Goal: Navigation & Orientation: Find specific page/section

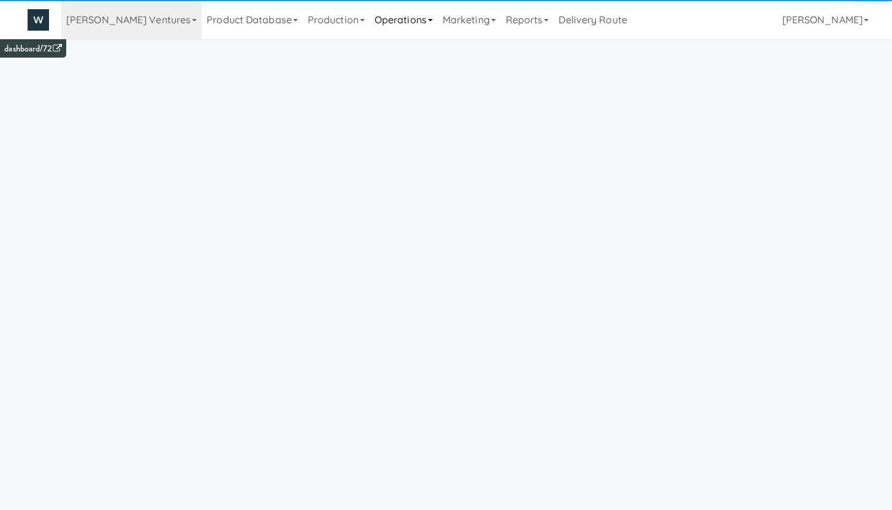
click at [387, 19] on link "Operations" at bounding box center [404, 19] width 68 height 39
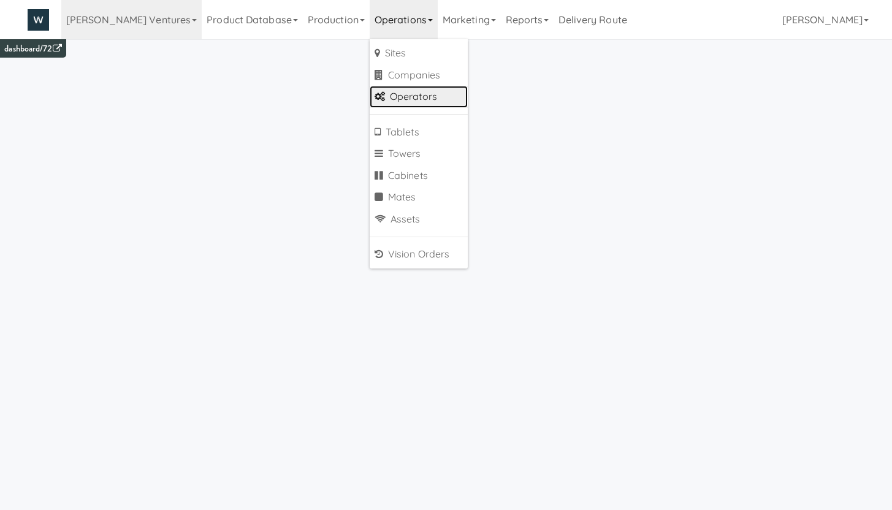
click at [397, 98] on link "Operators" at bounding box center [419, 97] width 98 height 22
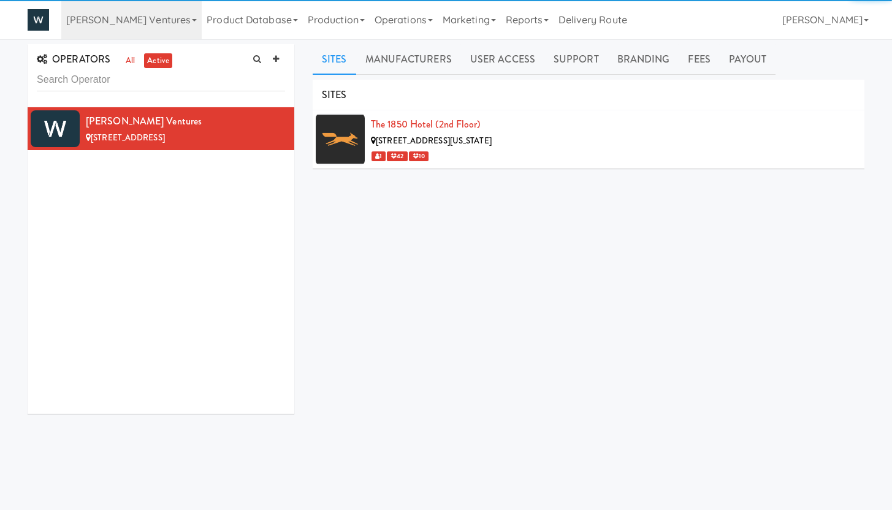
click at [80, 85] on input "text" at bounding box center [161, 80] width 248 height 23
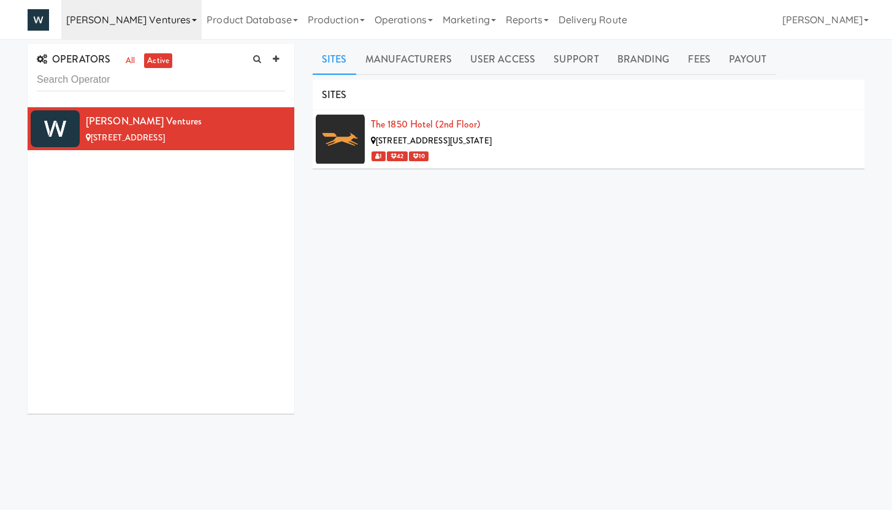
click at [137, 17] on link "[PERSON_NAME] Ventures" at bounding box center [131, 19] width 140 height 39
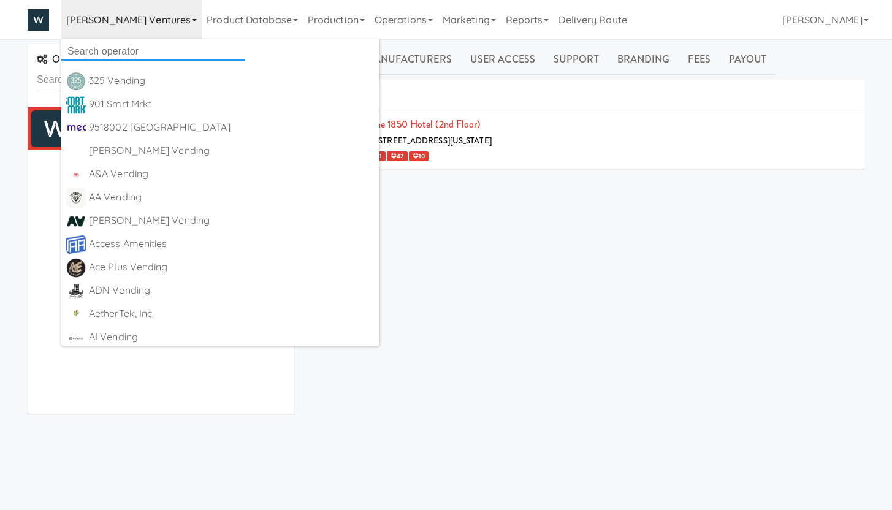
click at [109, 45] on input "text" at bounding box center [153, 51] width 184 height 18
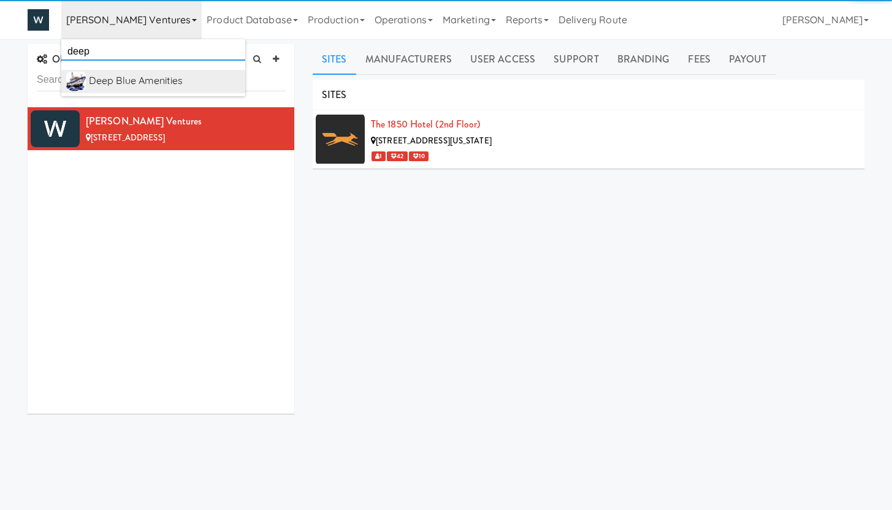
type input "deep"
click at [126, 80] on div "Deep Blue Amenities" at bounding box center [164, 81] width 151 height 18
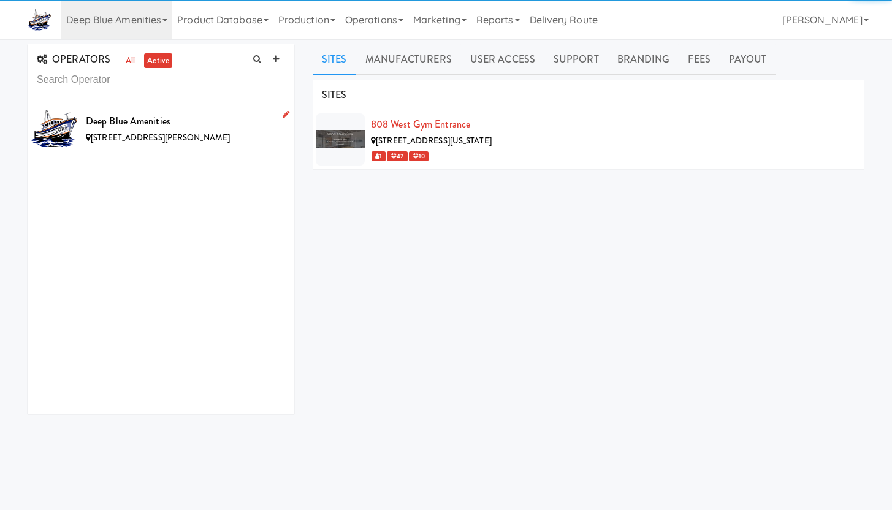
click at [138, 134] on span "131 Laurel Ridge Dr, Waynesville NC" at bounding box center [160, 138] width 139 height 12
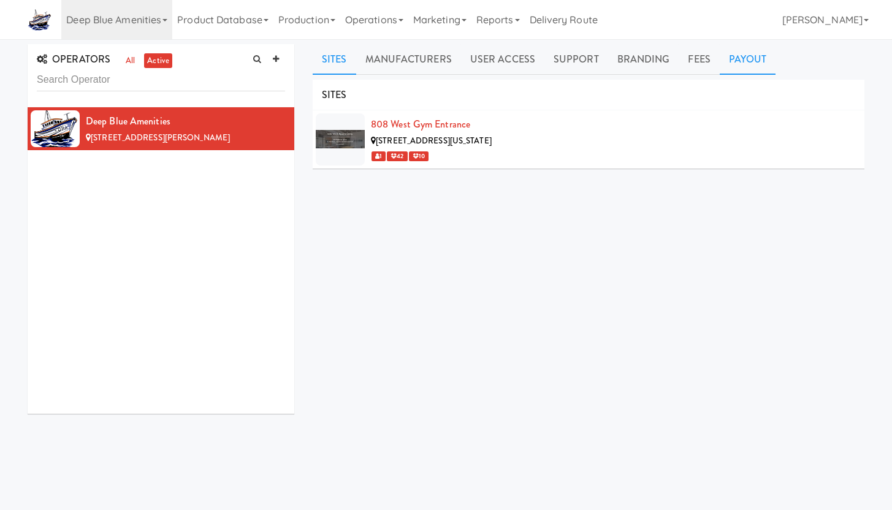
click at [738, 57] on link "Payout" at bounding box center [748, 59] width 56 height 31
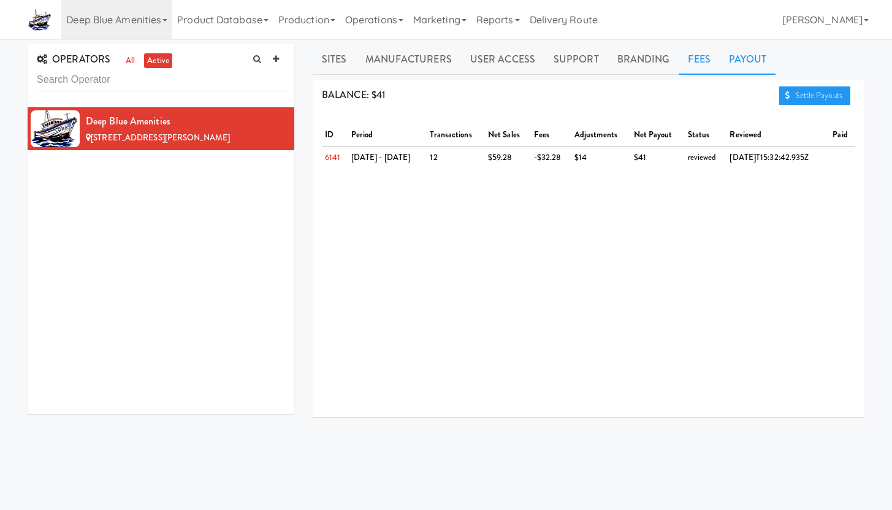
click at [686, 58] on link "Fees" at bounding box center [699, 59] width 40 height 31
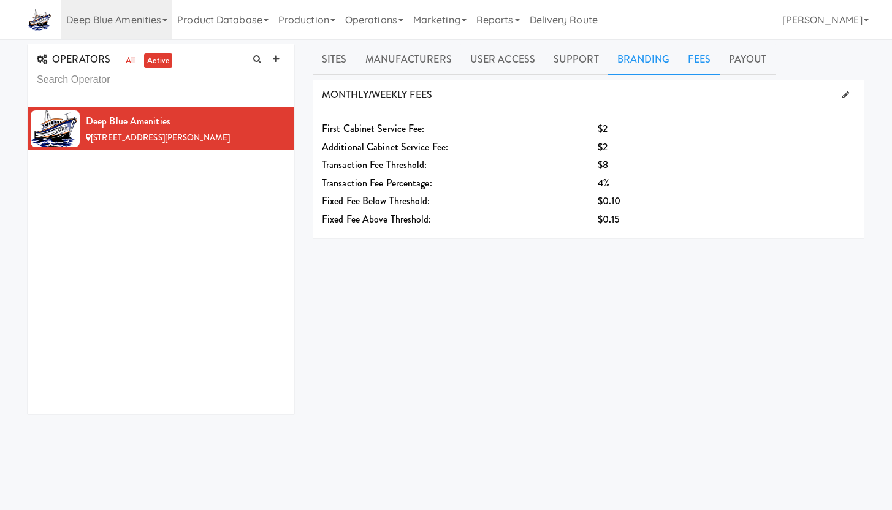
click at [626, 59] on link "Branding" at bounding box center [643, 59] width 71 height 31
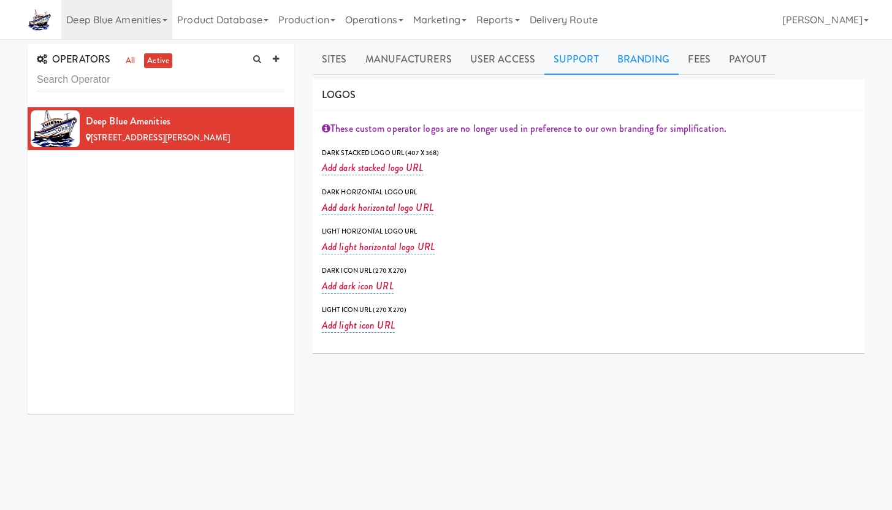
click at [565, 60] on link "Support" at bounding box center [576, 59] width 64 height 31
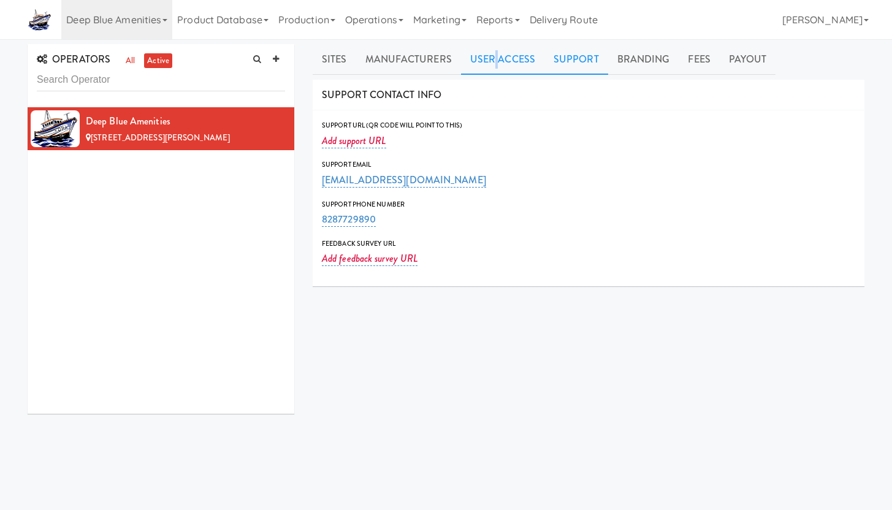
click at [494, 60] on link "User Access" at bounding box center [502, 59] width 83 height 31
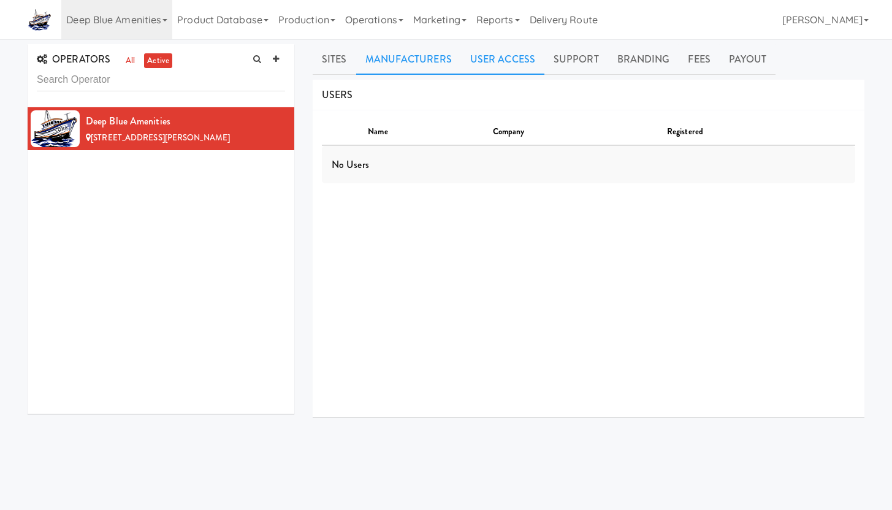
click at [406, 64] on link "Manufacturers" at bounding box center [408, 59] width 105 height 31
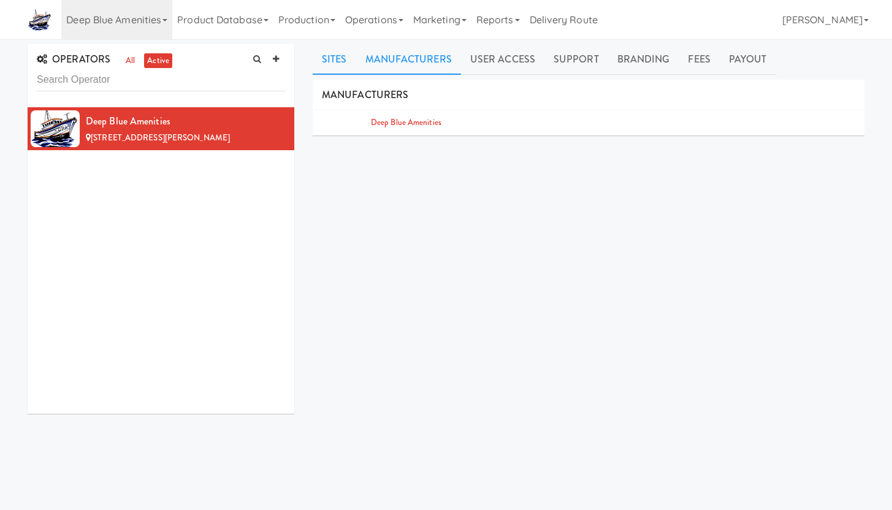
click at [315, 59] on link "Sites" at bounding box center [335, 59] width 44 height 31
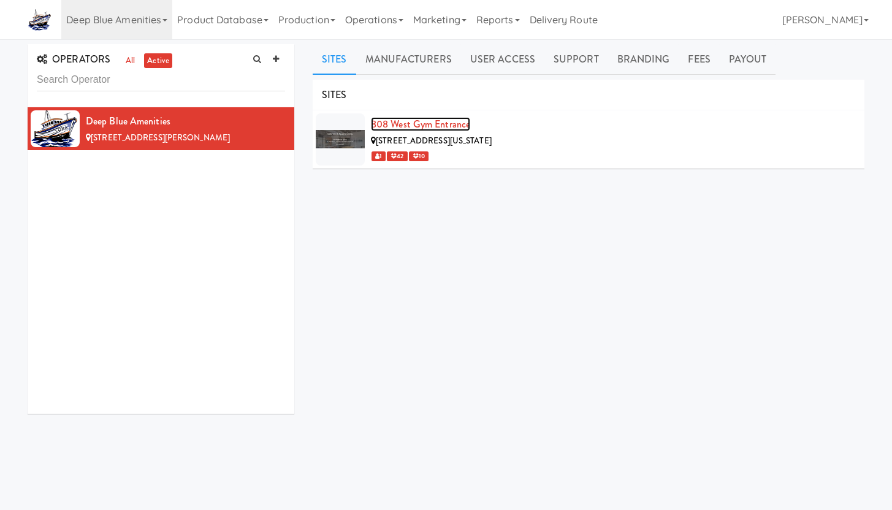
click at [430, 123] on link "808 West Gym Entrance" at bounding box center [420, 124] width 99 height 14
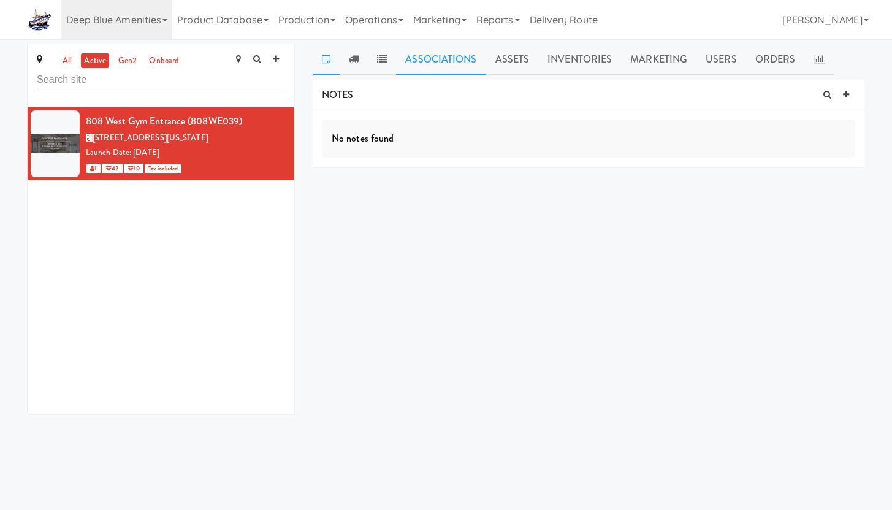
click at [418, 58] on link "Associations" at bounding box center [441, 59] width 90 height 31
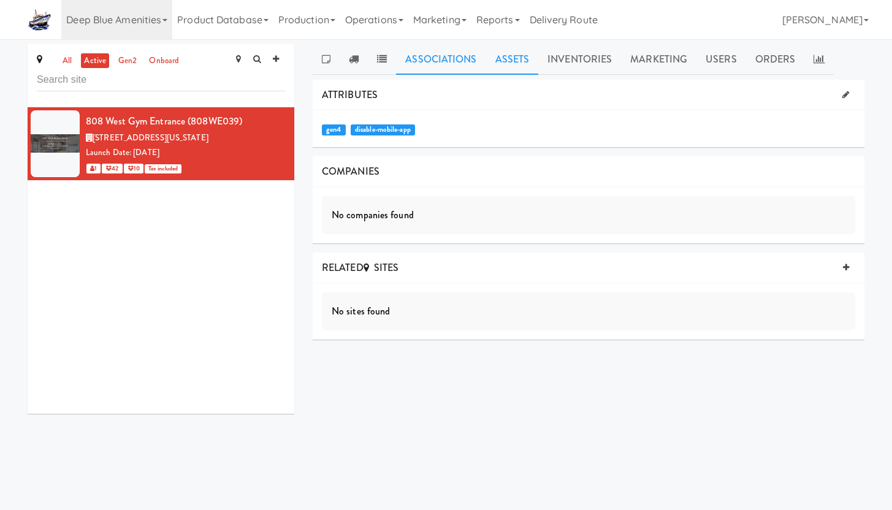
click at [487, 59] on link "Assets" at bounding box center [512, 59] width 53 height 31
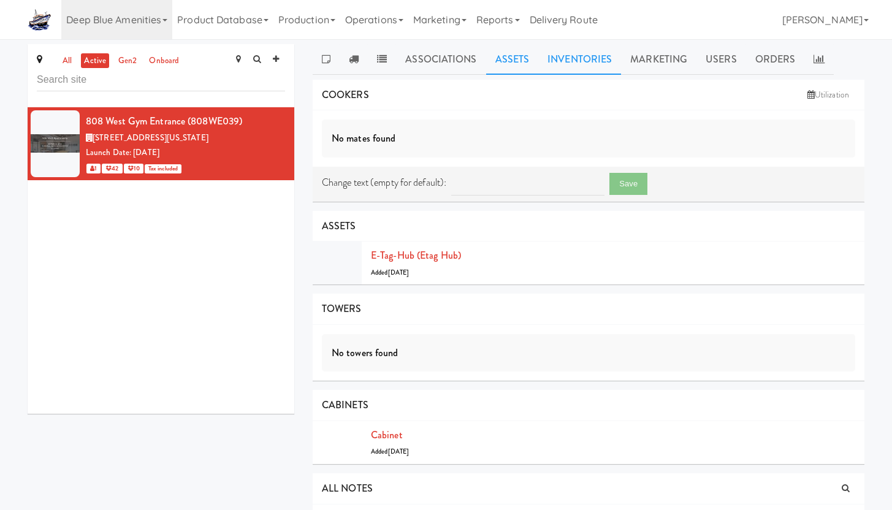
click at [562, 63] on link "Inventories" at bounding box center [579, 59] width 83 height 31
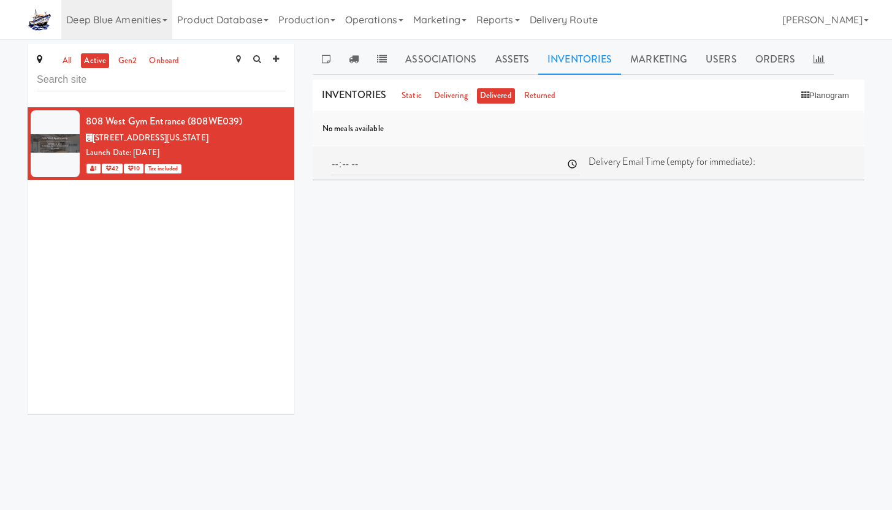
click at [614, 59] on link "Inventories" at bounding box center [579, 59] width 83 height 31
click at [666, 59] on link "Marketing" at bounding box center [658, 59] width 75 height 31
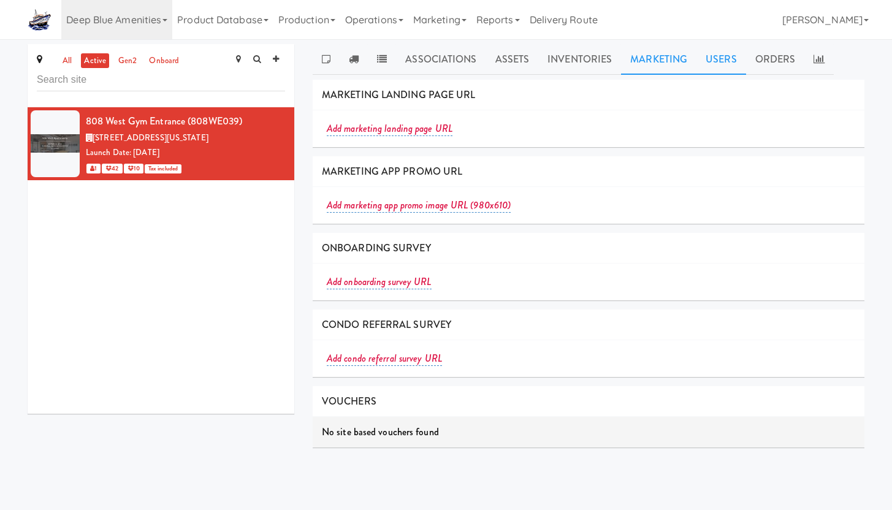
click at [706, 62] on link "Users" at bounding box center [721, 59] width 50 height 31
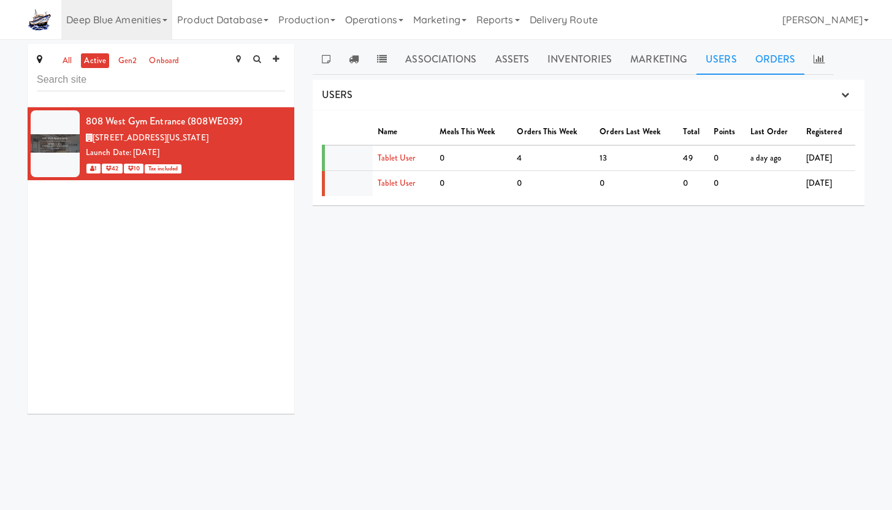
click at [769, 59] on link "Orders" at bounding box center [775, 59] width 59 height 31
